Goal: Find specific page/section: Find specific page/section

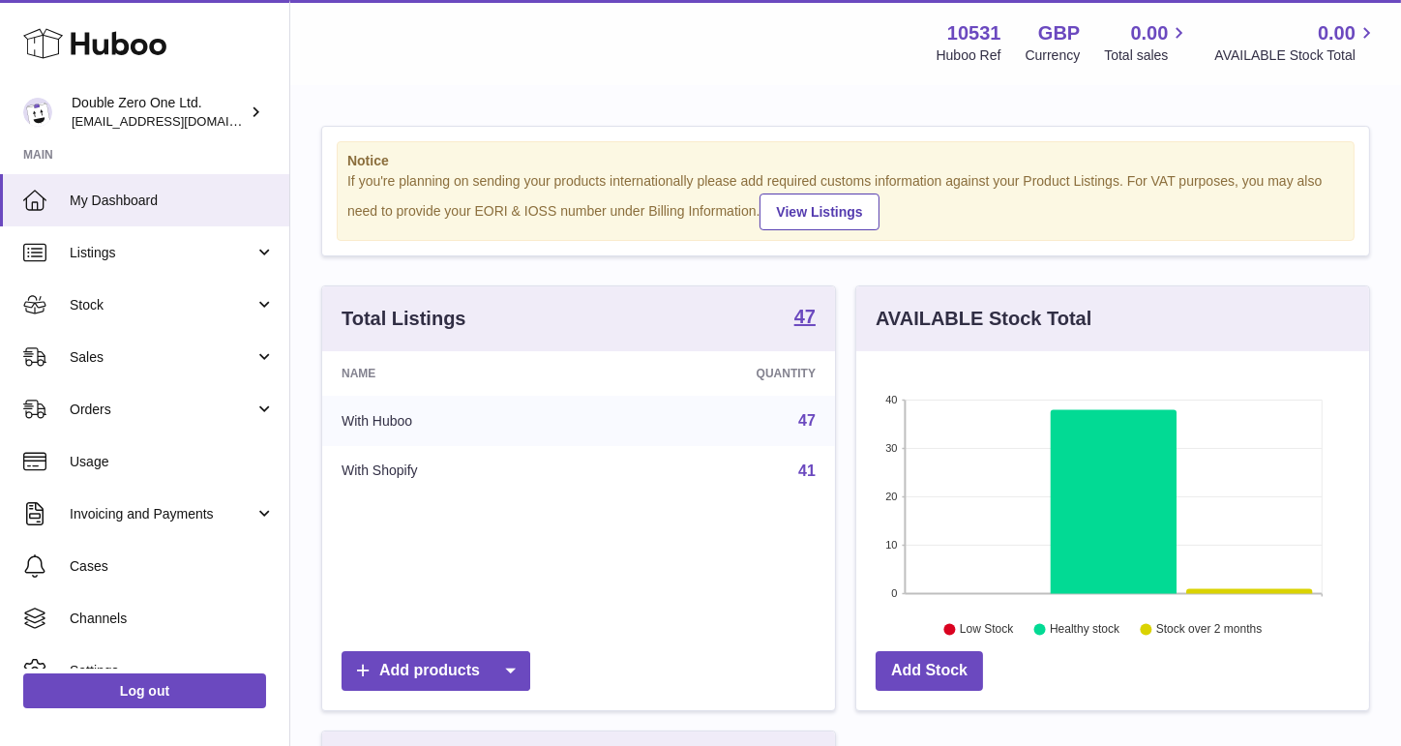
click at [158, 360] on span "Sales" at bounding box center [162, 357] width 185 height 18
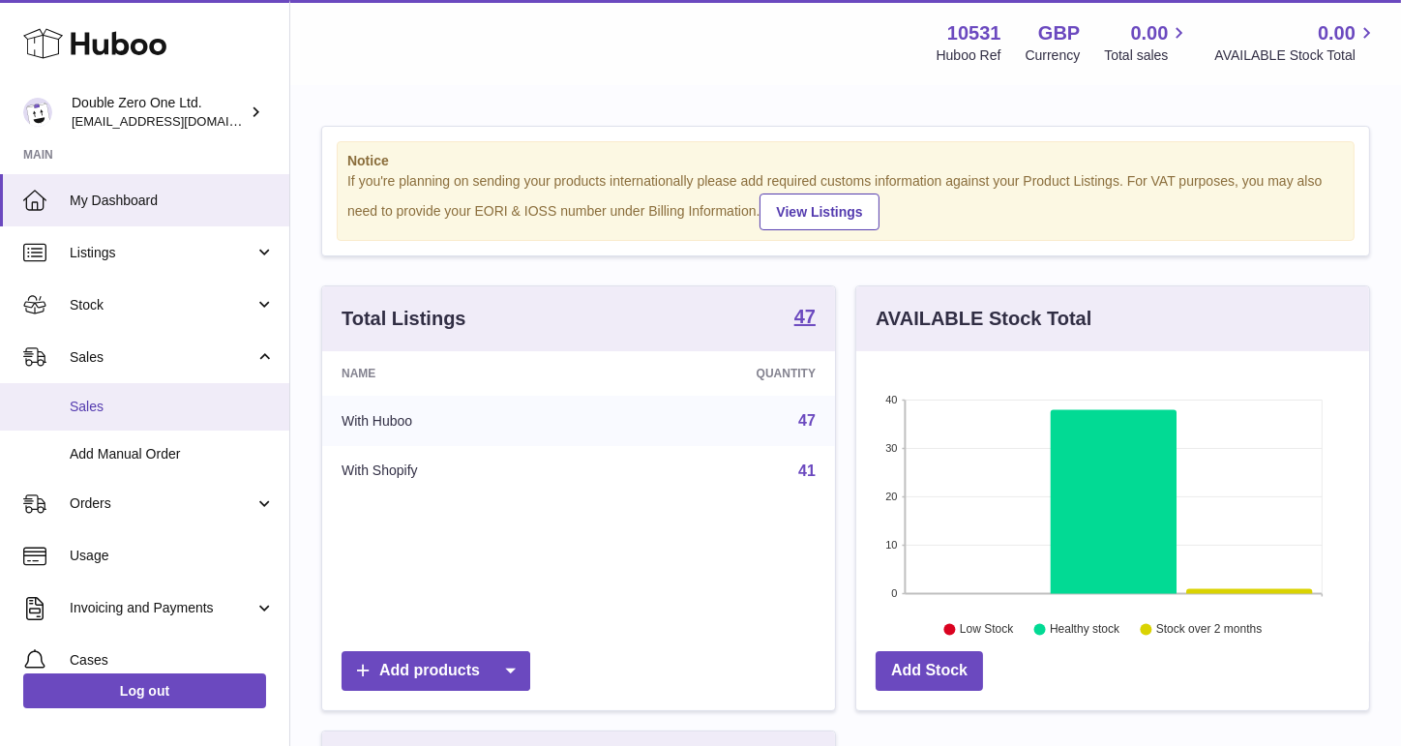
click at [140, 412] on span "Sales" at bounding box center [172, 407] width 205 height 18
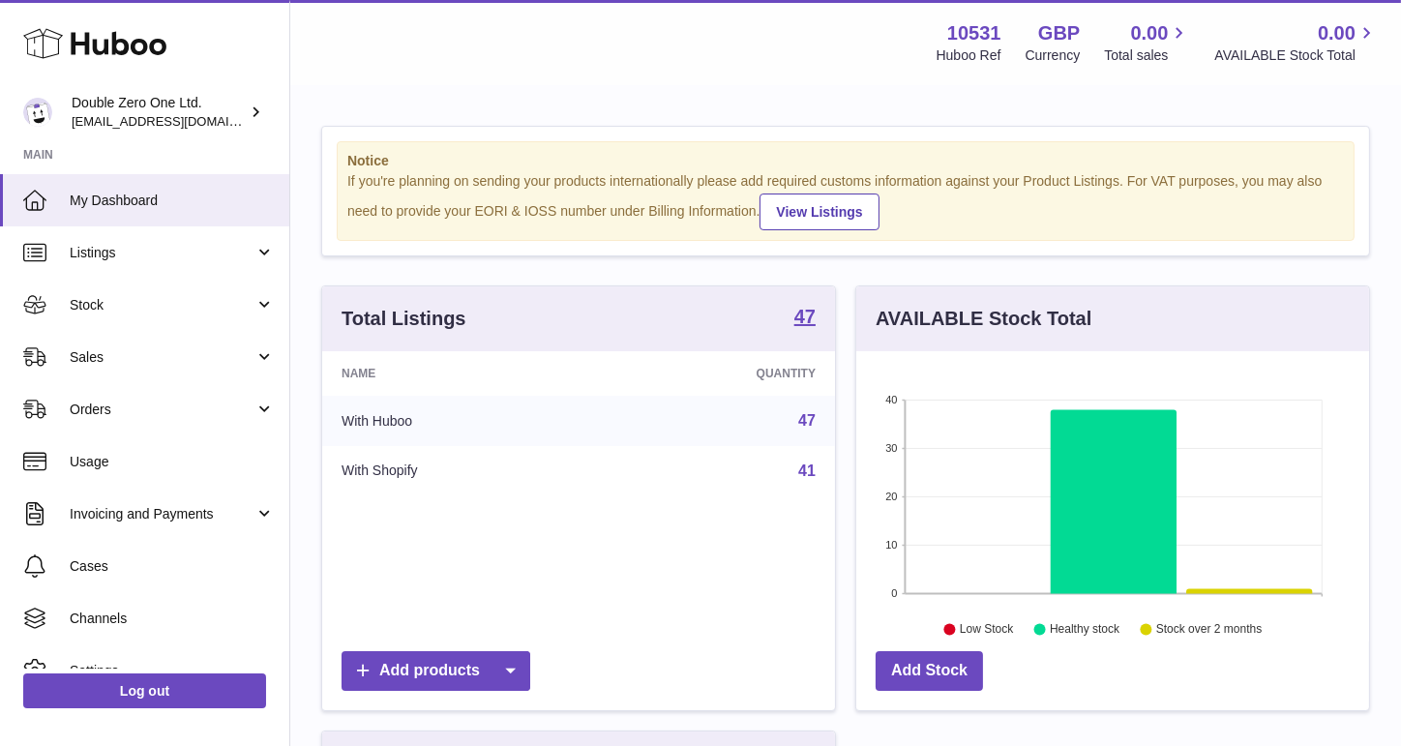
scroll to position [301, 513]
click at [196, 358] on span "Sales" at bounding box center [162, 357] width 185 height 18
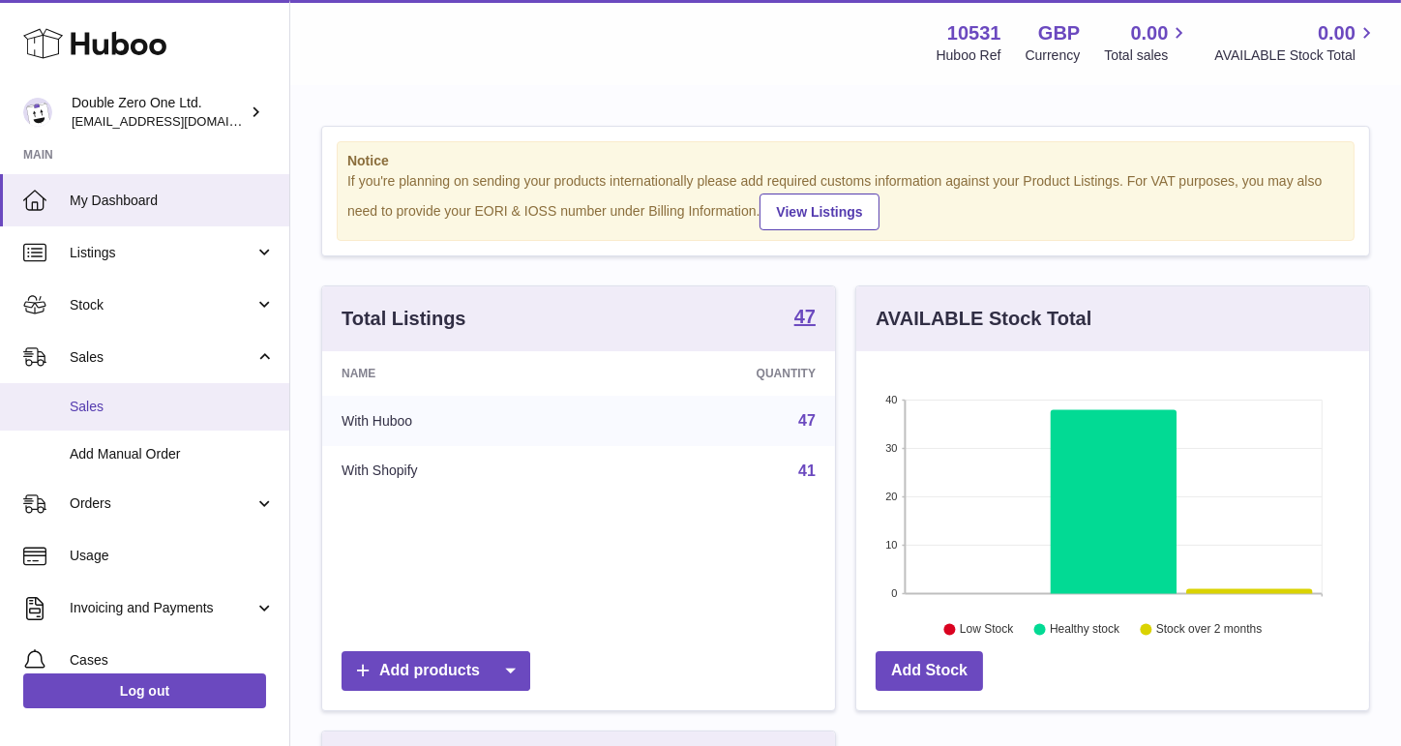
click at [157, 413] on span "Sales" at bounding box center [172, 407] width 205 height 18
